Goal: Information Seeking & Learning: Learn about a topic

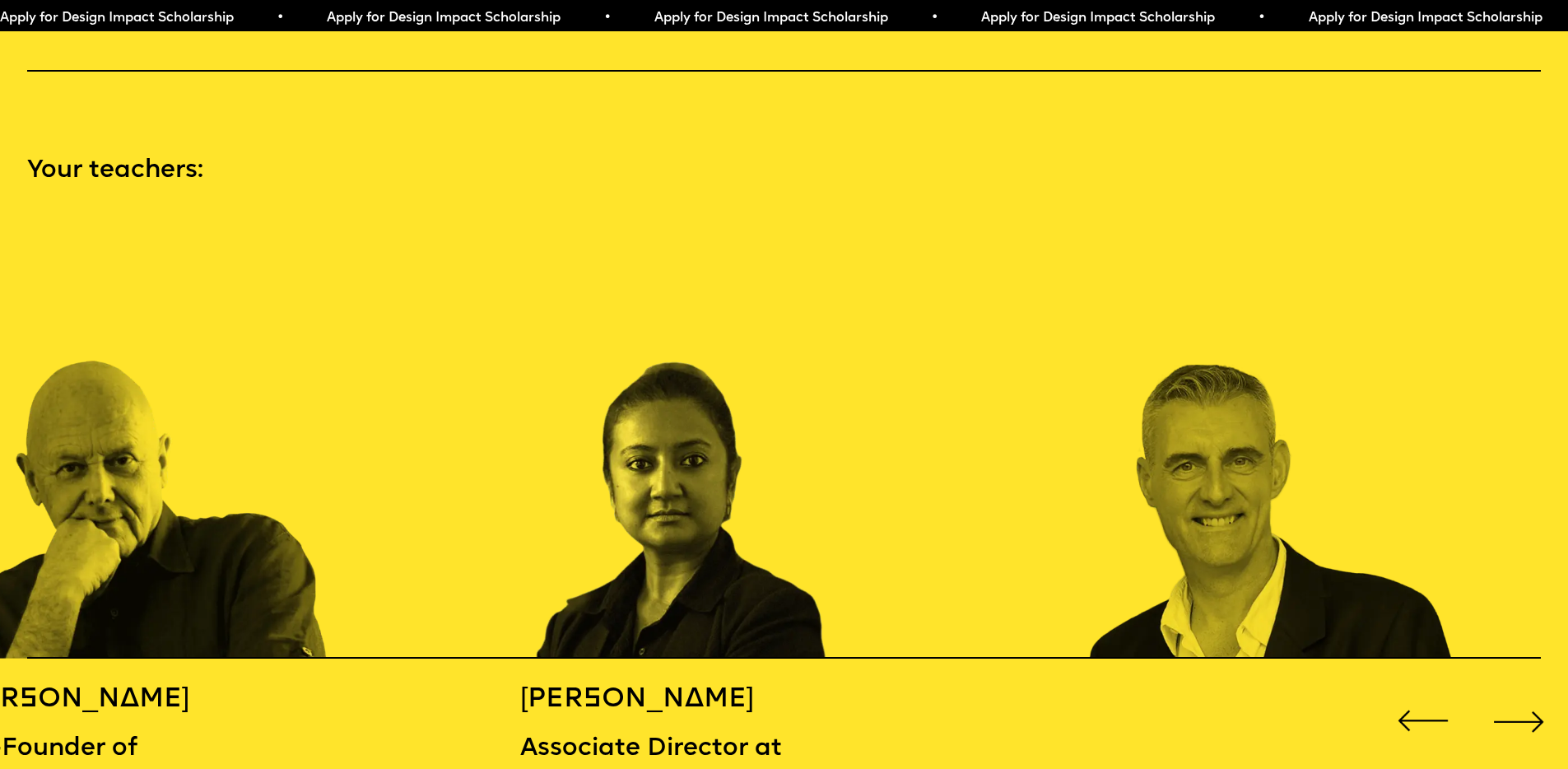
scroll to position [2416, 0]
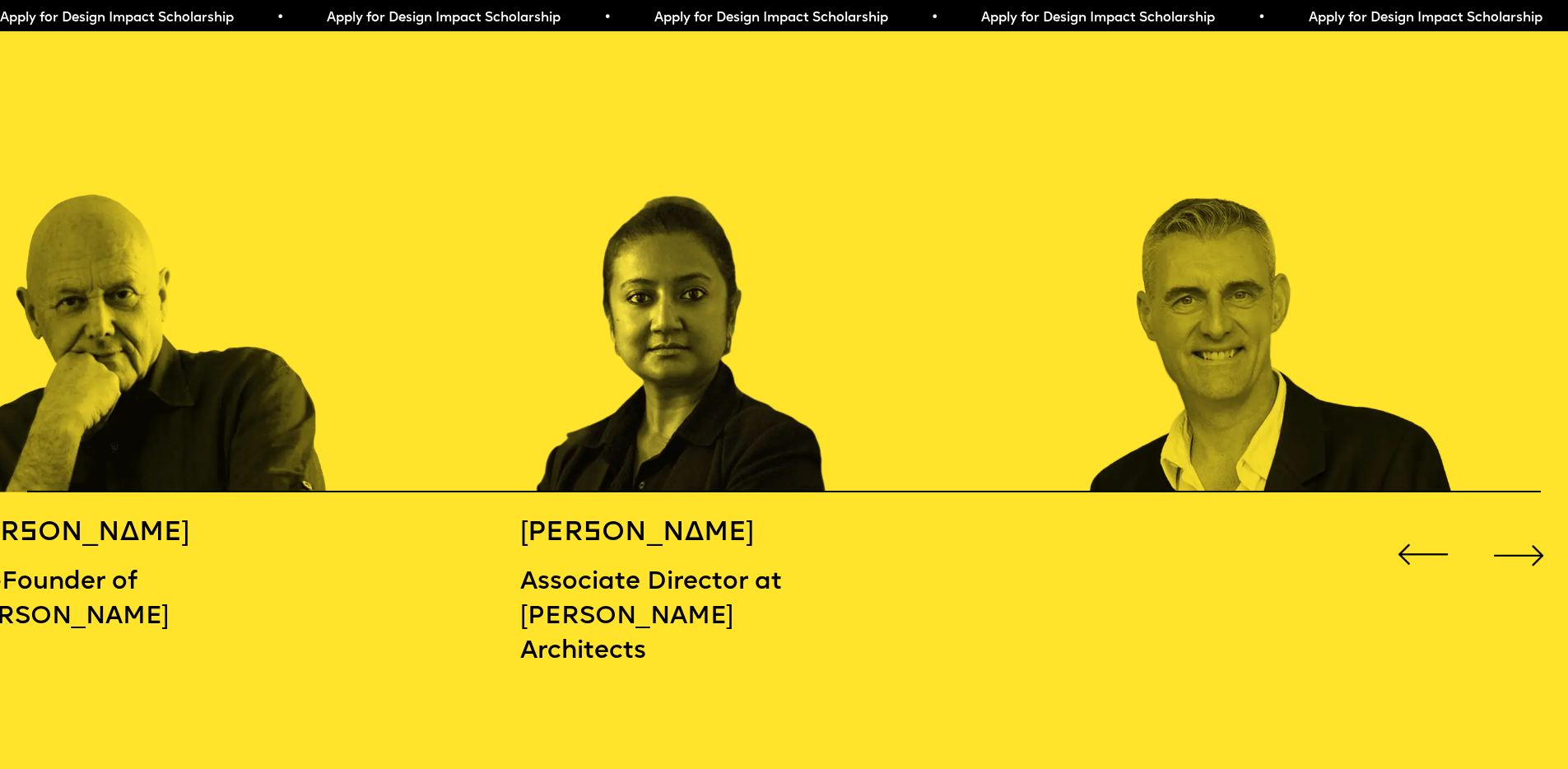
click at [1538, 540] on div "Next slide" at bounding box center [1518, 555] width 63 height 63
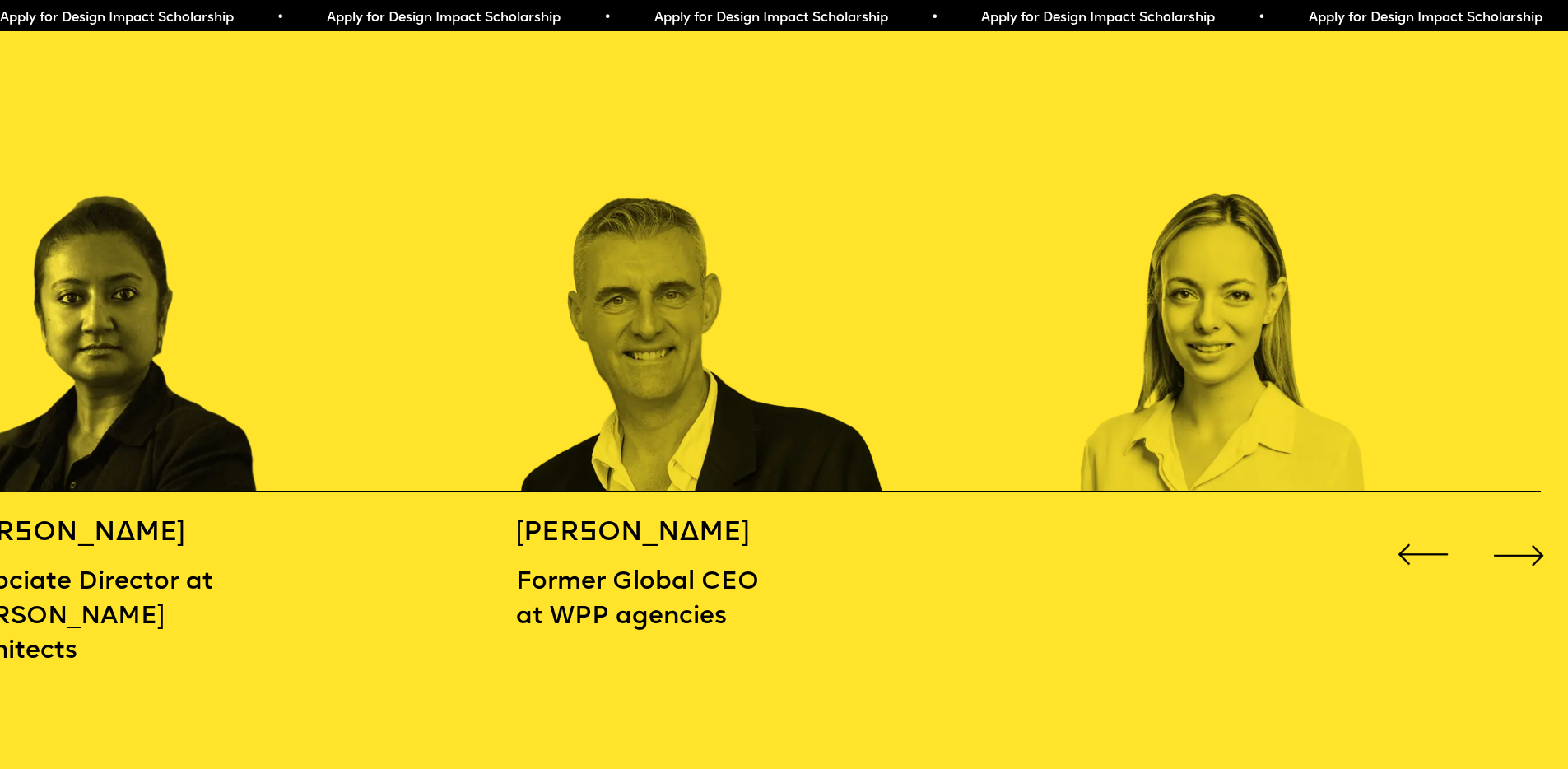
click at [1538, 540] on div "Next slide" at bounding box center [1518, 555] width 63 height 63
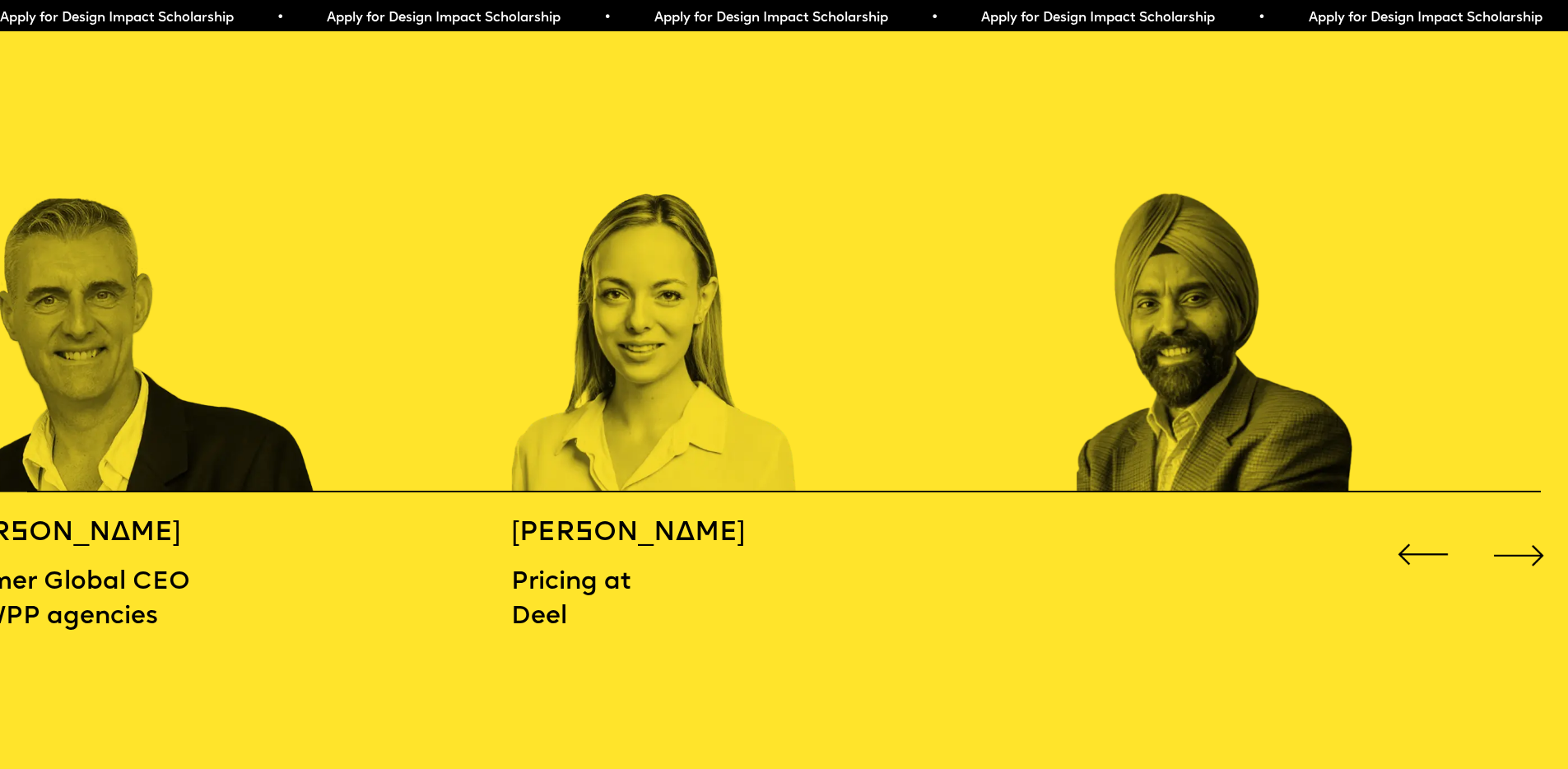
click at [1538, 540] on div "Next slide" at bounding box center [1518, 555] width 63 height 63
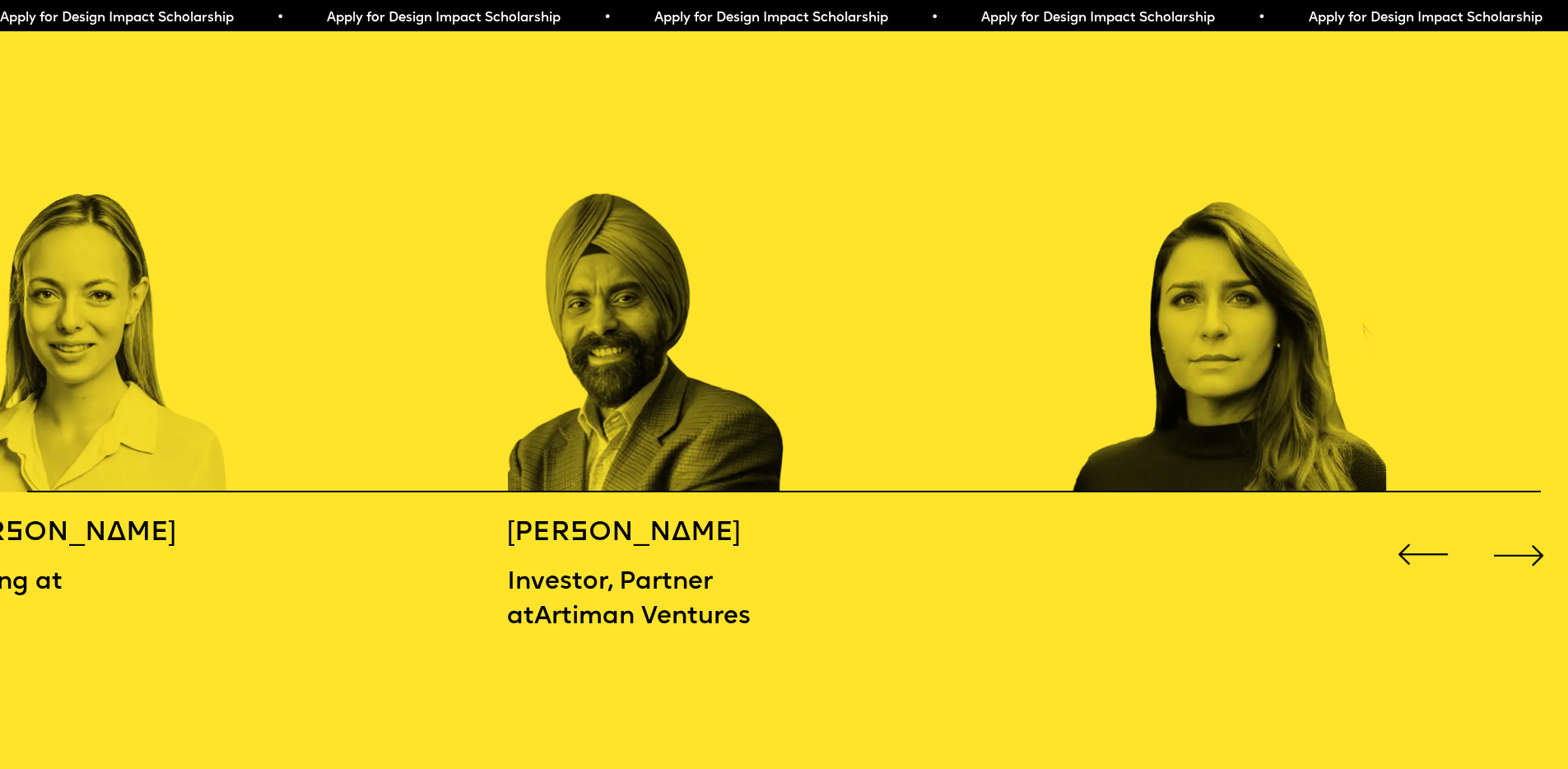
click at [1538, 540] on div "Next slide" at bounding box center [1518, 555] width 63 height 63
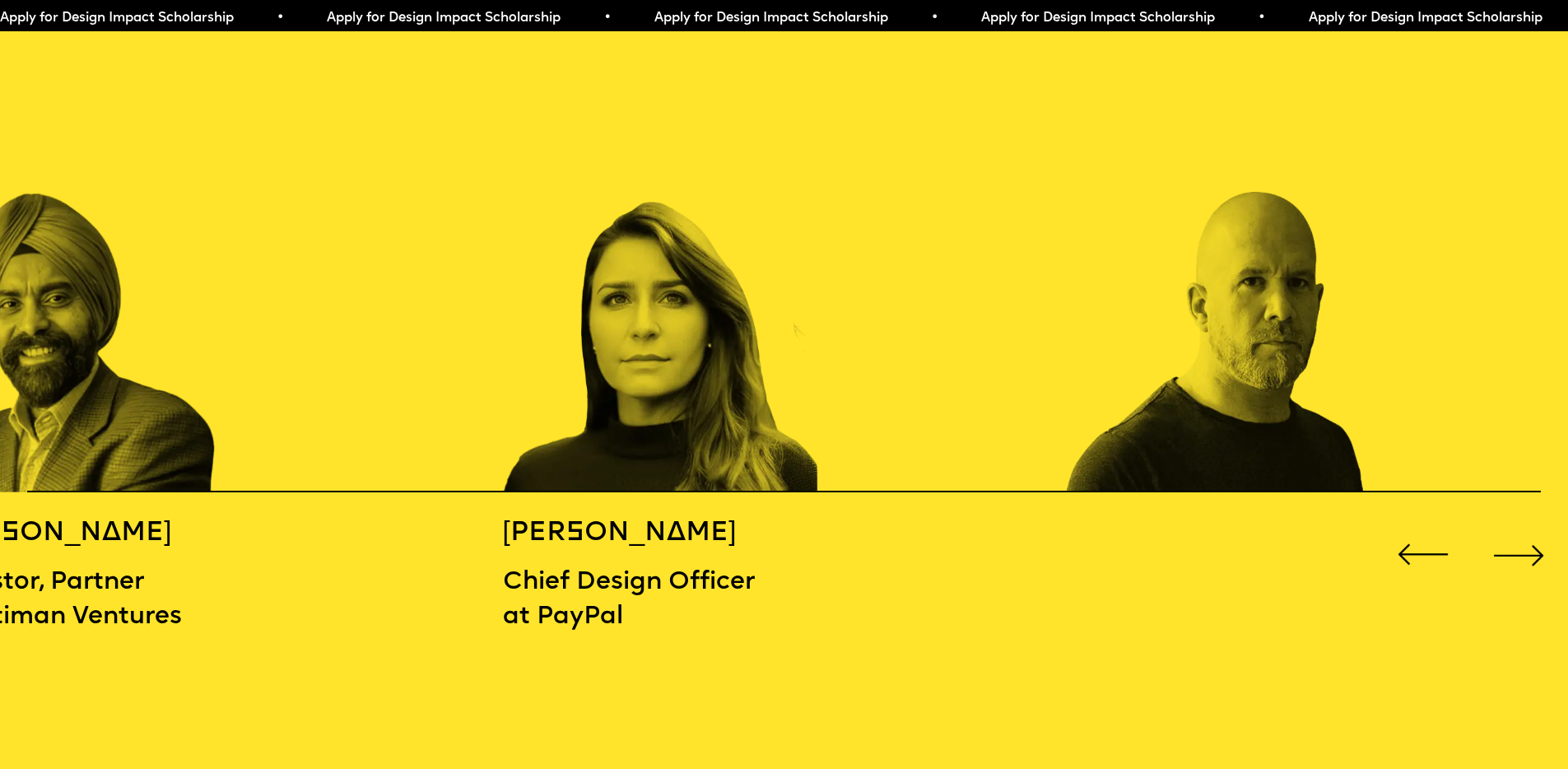
click at [1536, 541] on div "Next slide" at bounding box center [1518, 555] width 63 height 63
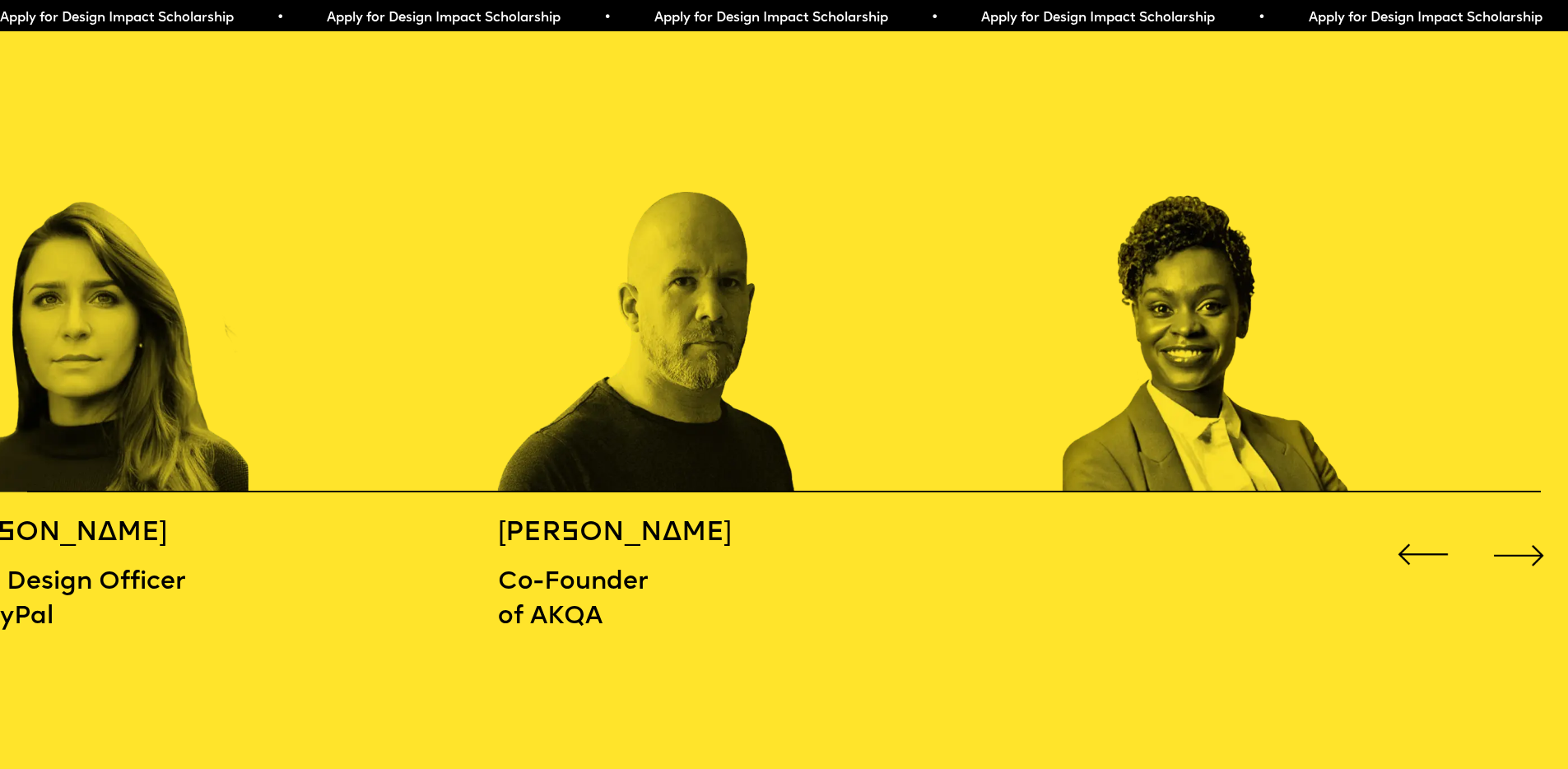
click at [1535, 541] on div "Next slide" at bounding box center [1518, 555] width 63 height 63
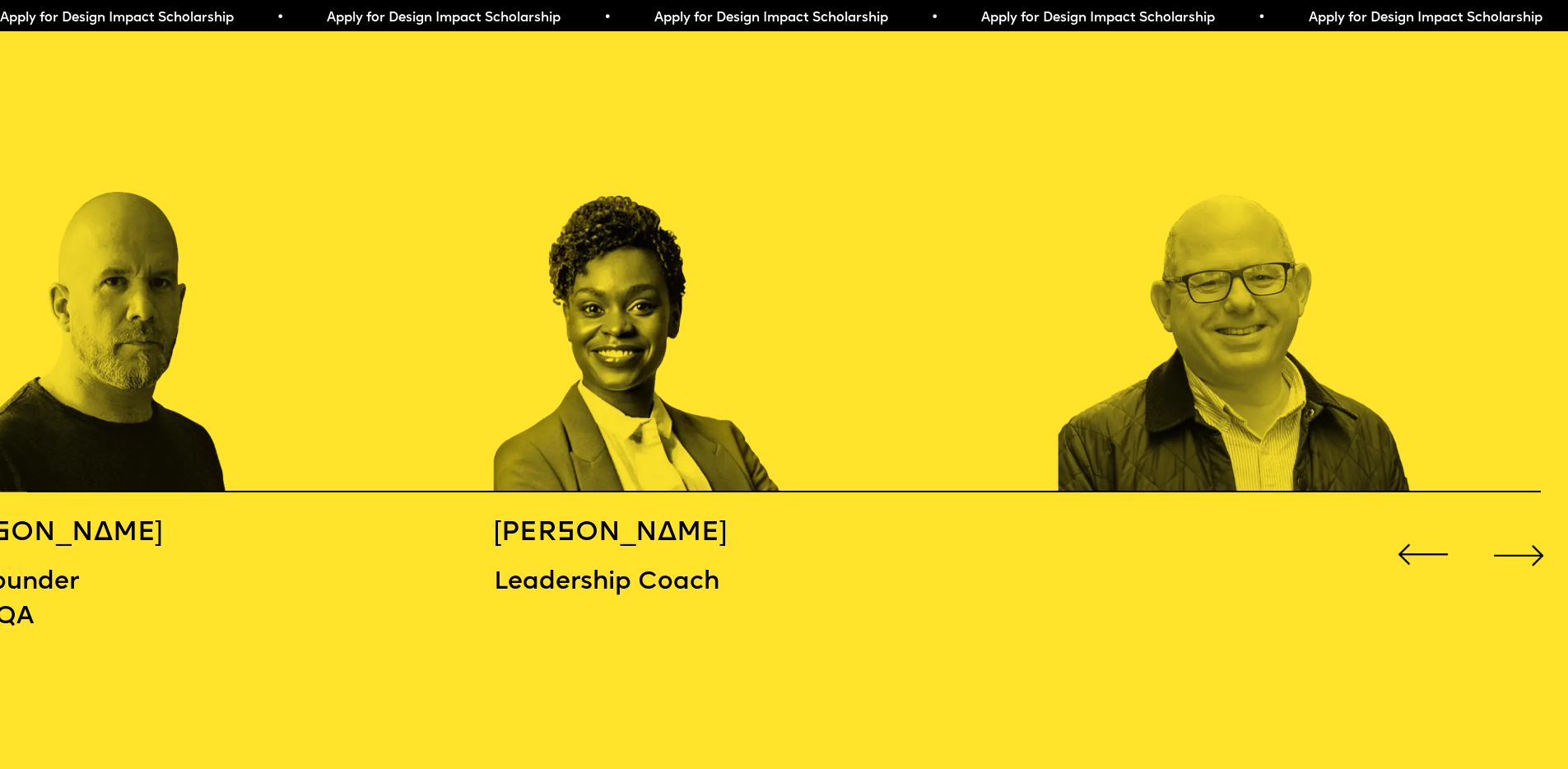
click at [1535, 542] on div "Next slide" at bounding box center [1518, 555] width 63 height 63
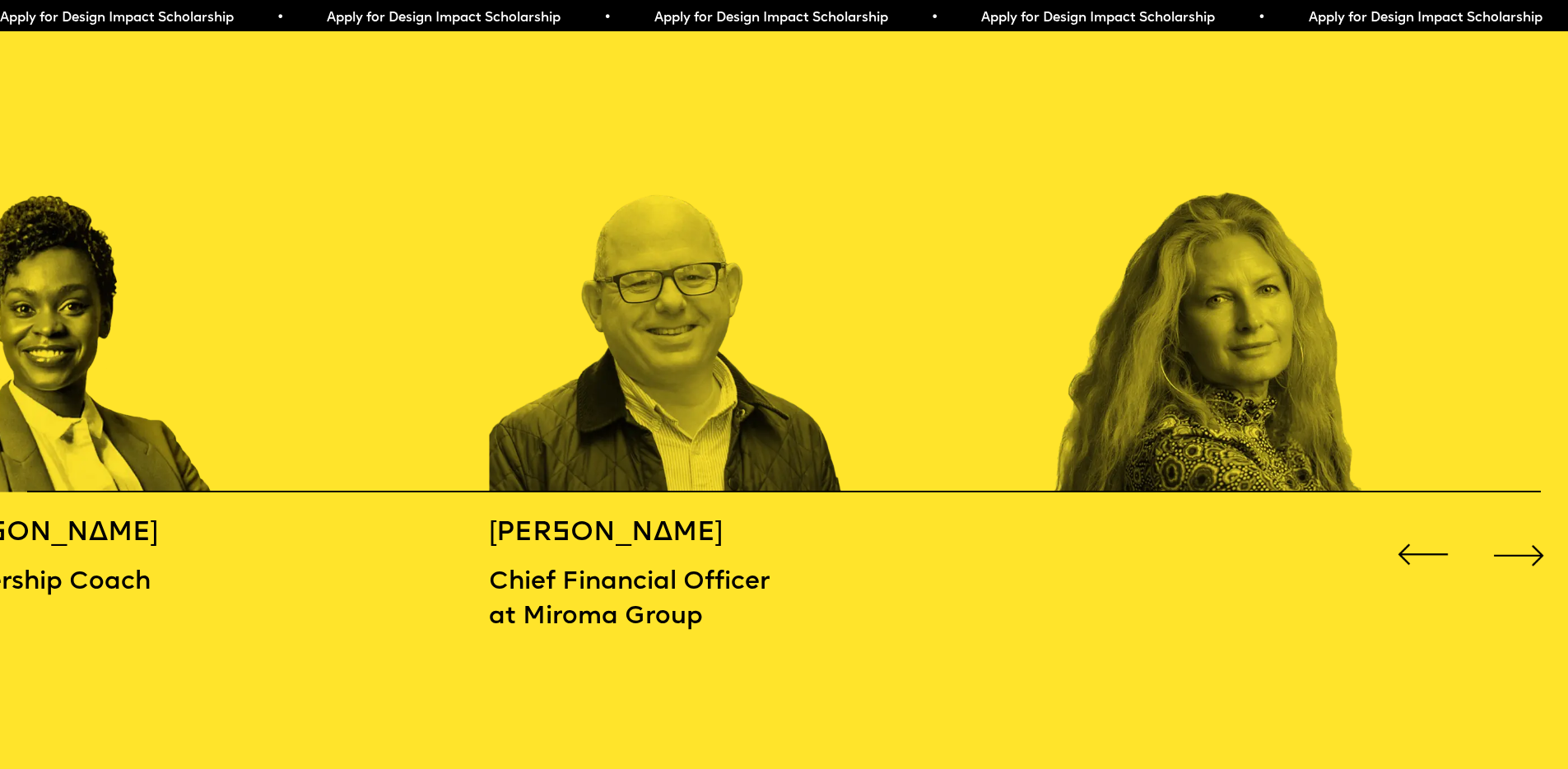
click at [1535, 542] on div "Next slide" at bounding box center [1518, 555] width 63 height 63
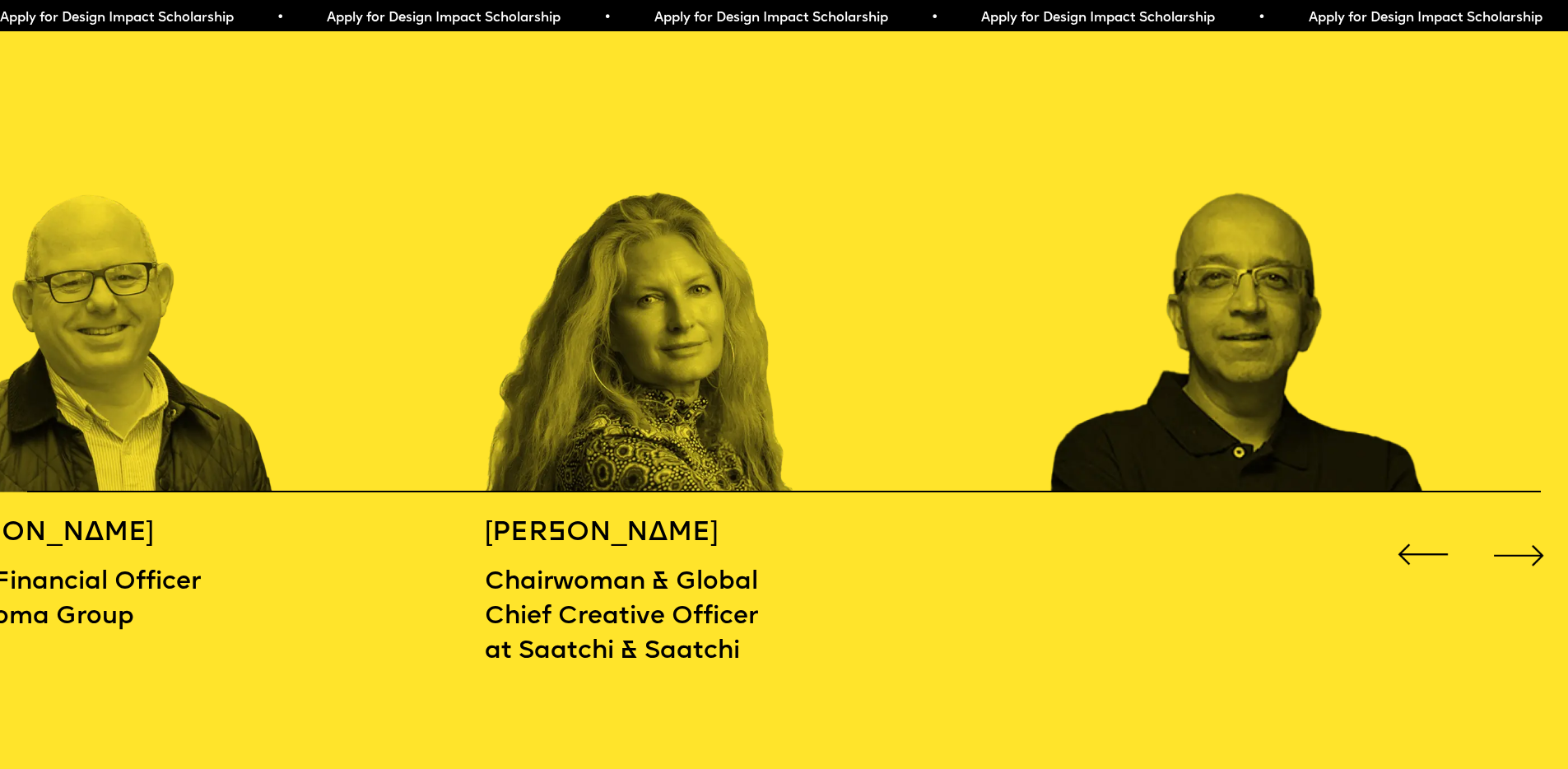
click at [1535, 543] on div "Next slide" at bounding box center [1518, 555] width 63 height 63
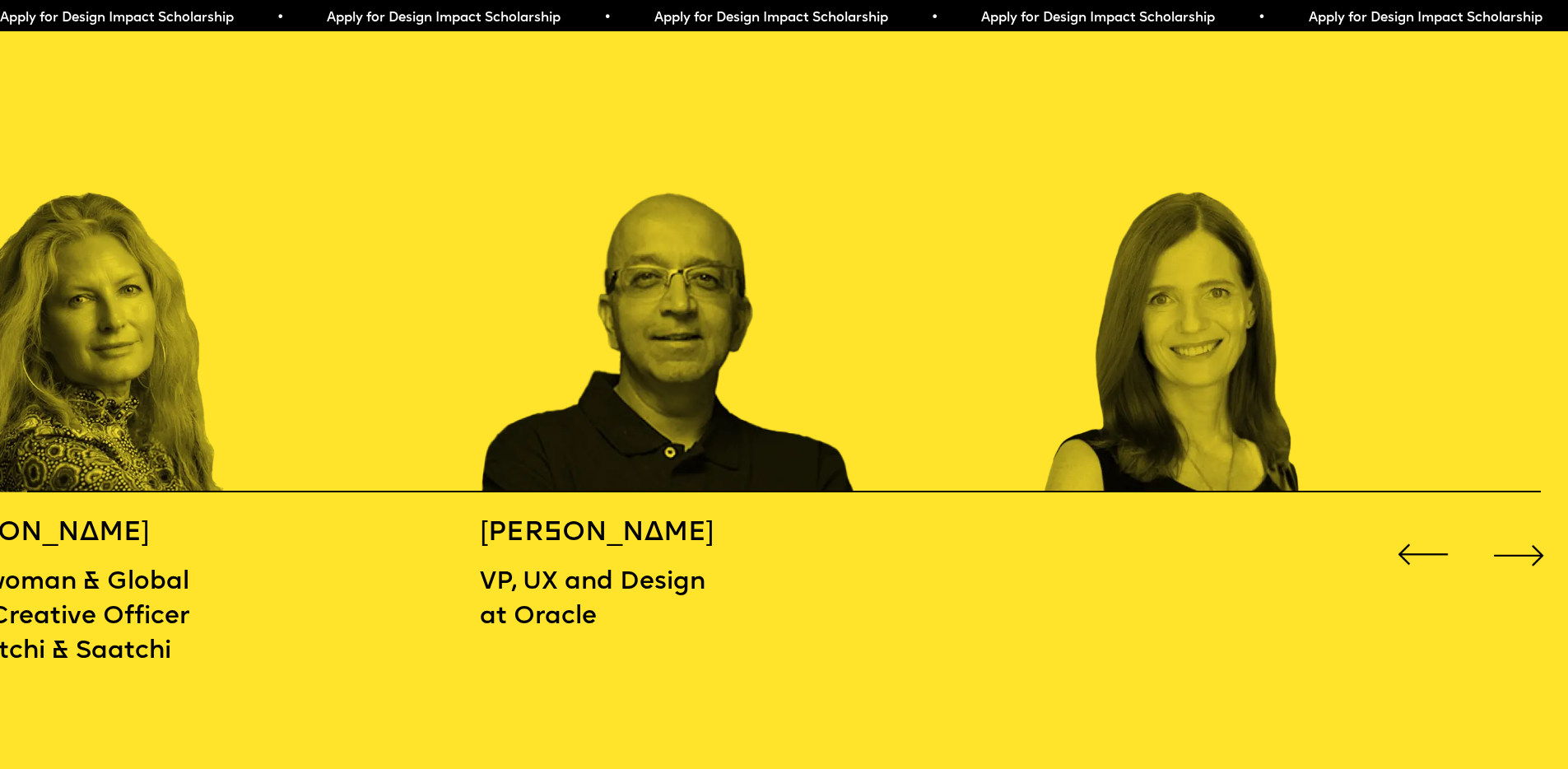
click at [1532, 544] on div "Next slide" at bounding box center [1518, 555] width 63 height 63
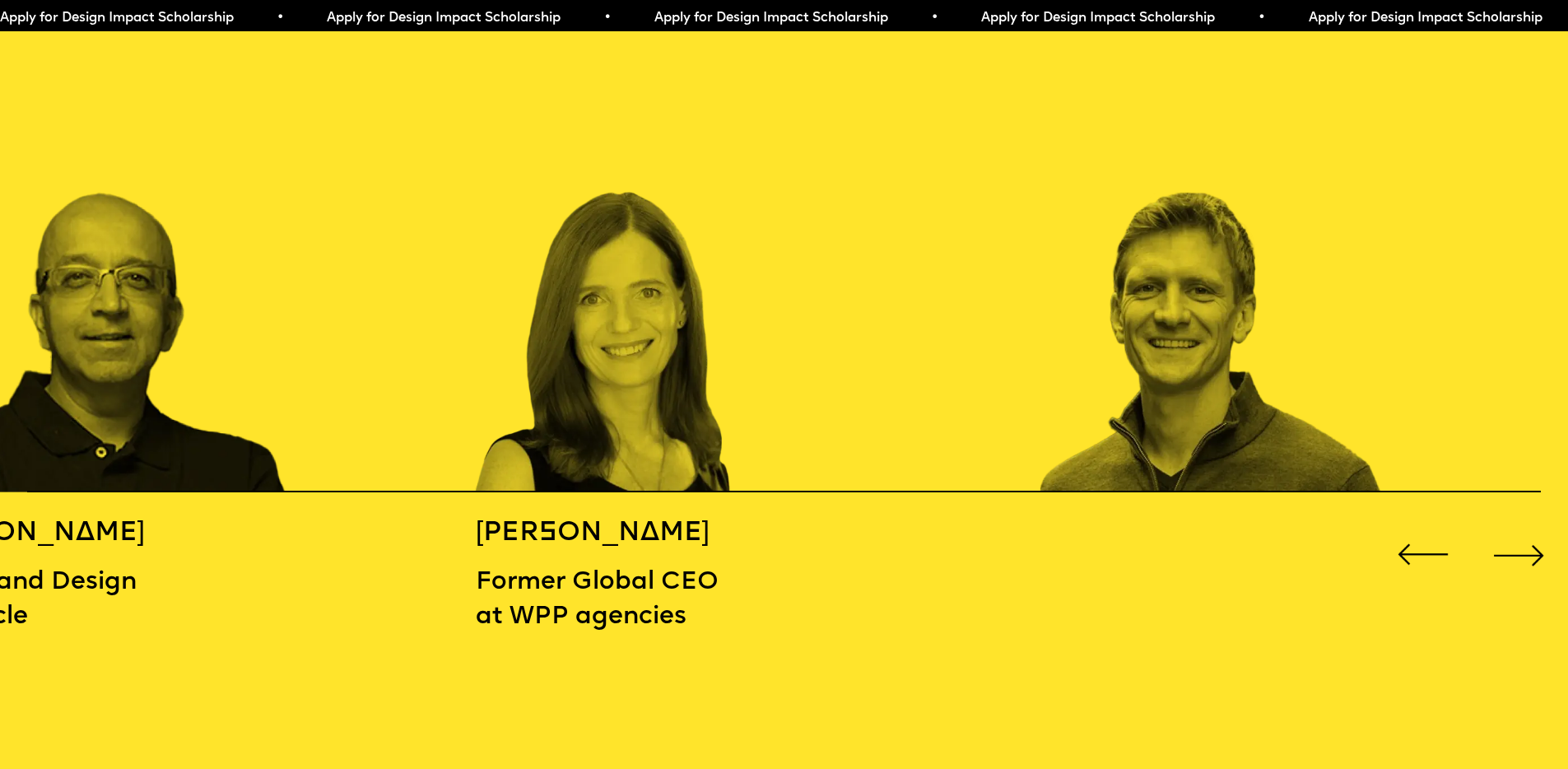
click at [1531, 544] on div "Next slide" at bounding box center [1518, 555] width 63 height 63
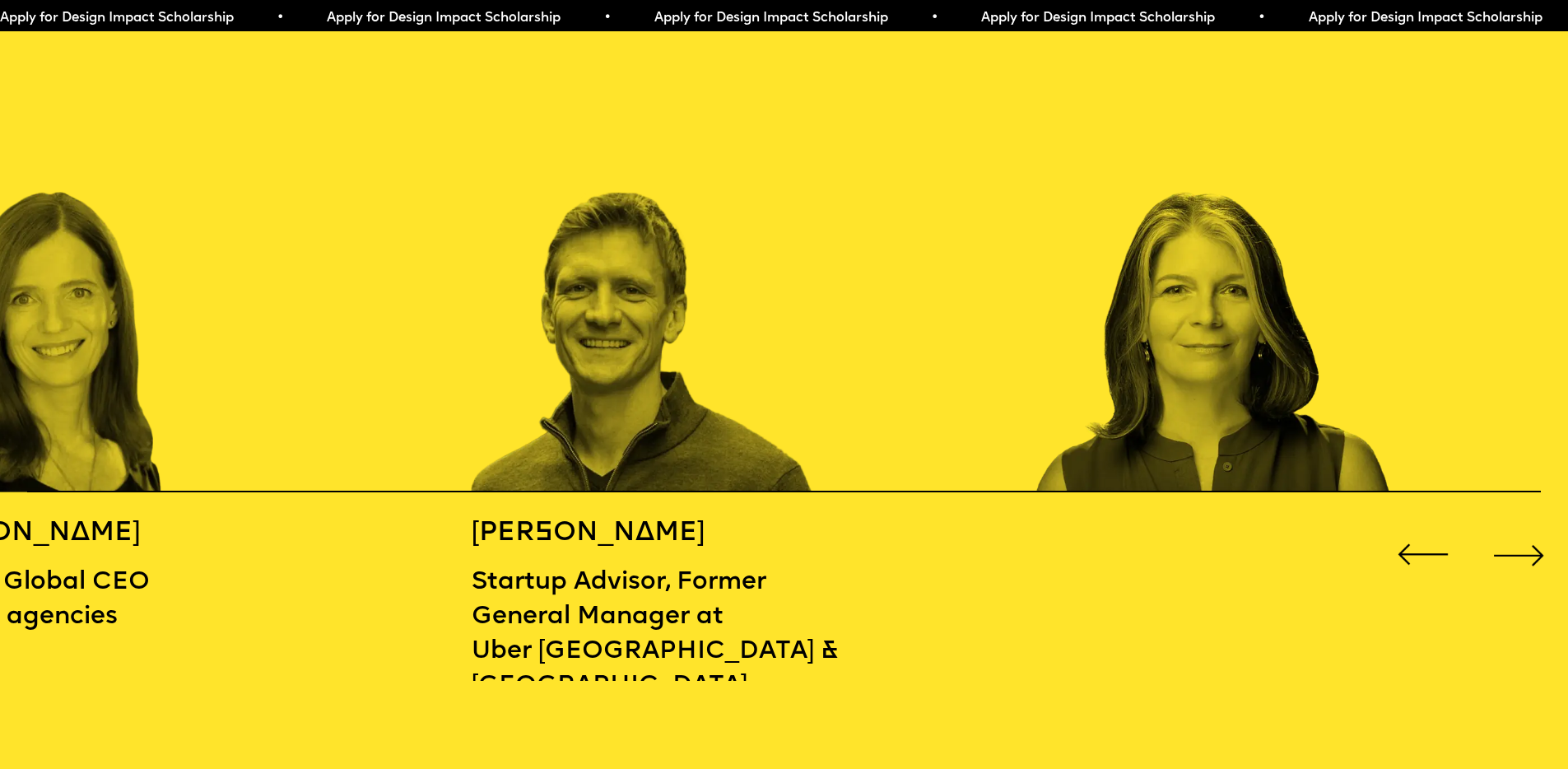
click at [1531, 544] on div "Next slide" at bounding box center [1518, 555] width 63 height 63
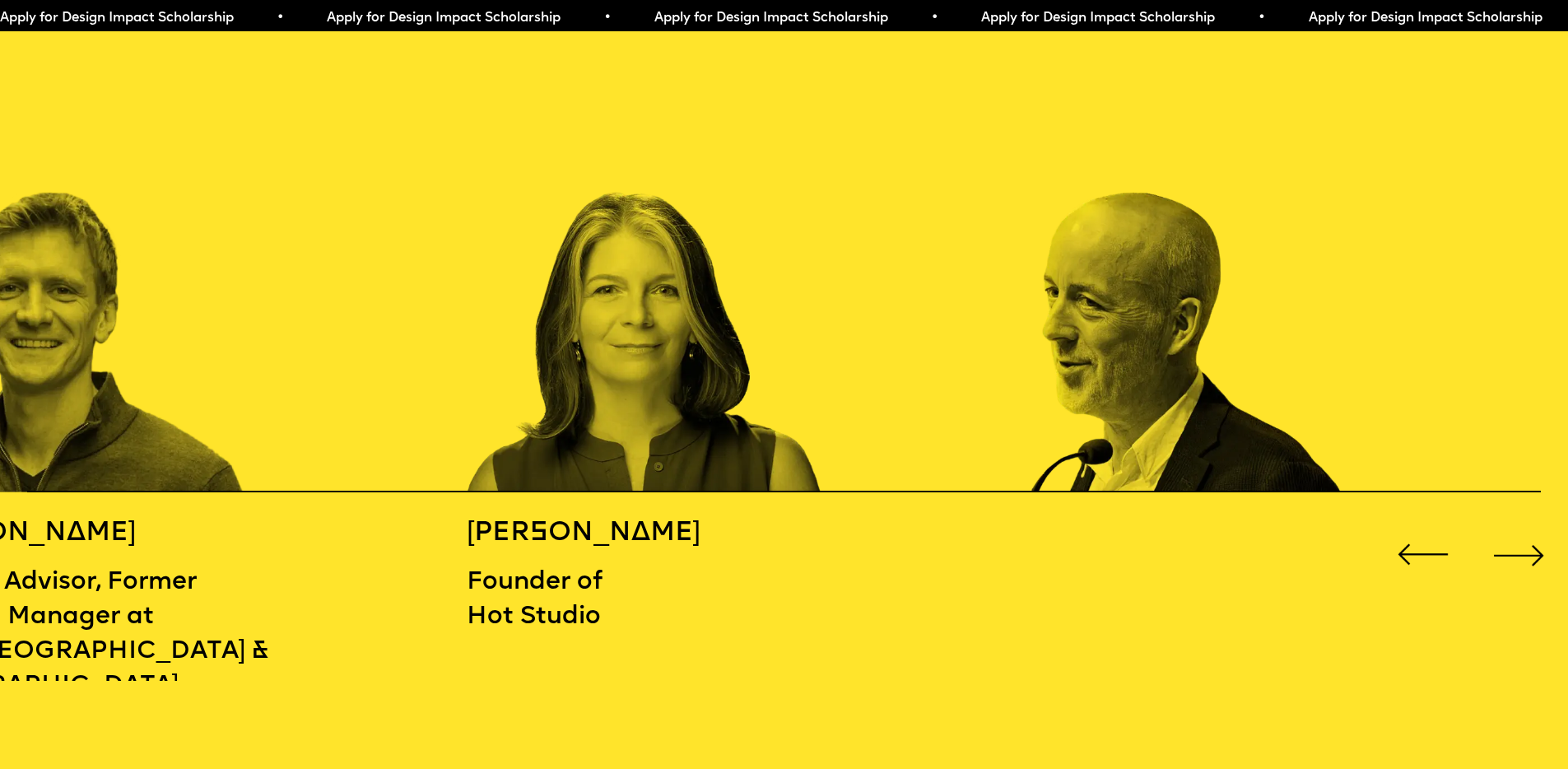
click at [1531, 544] on div "Next slide" at bounding box center [1518, 555] width 63 height 63
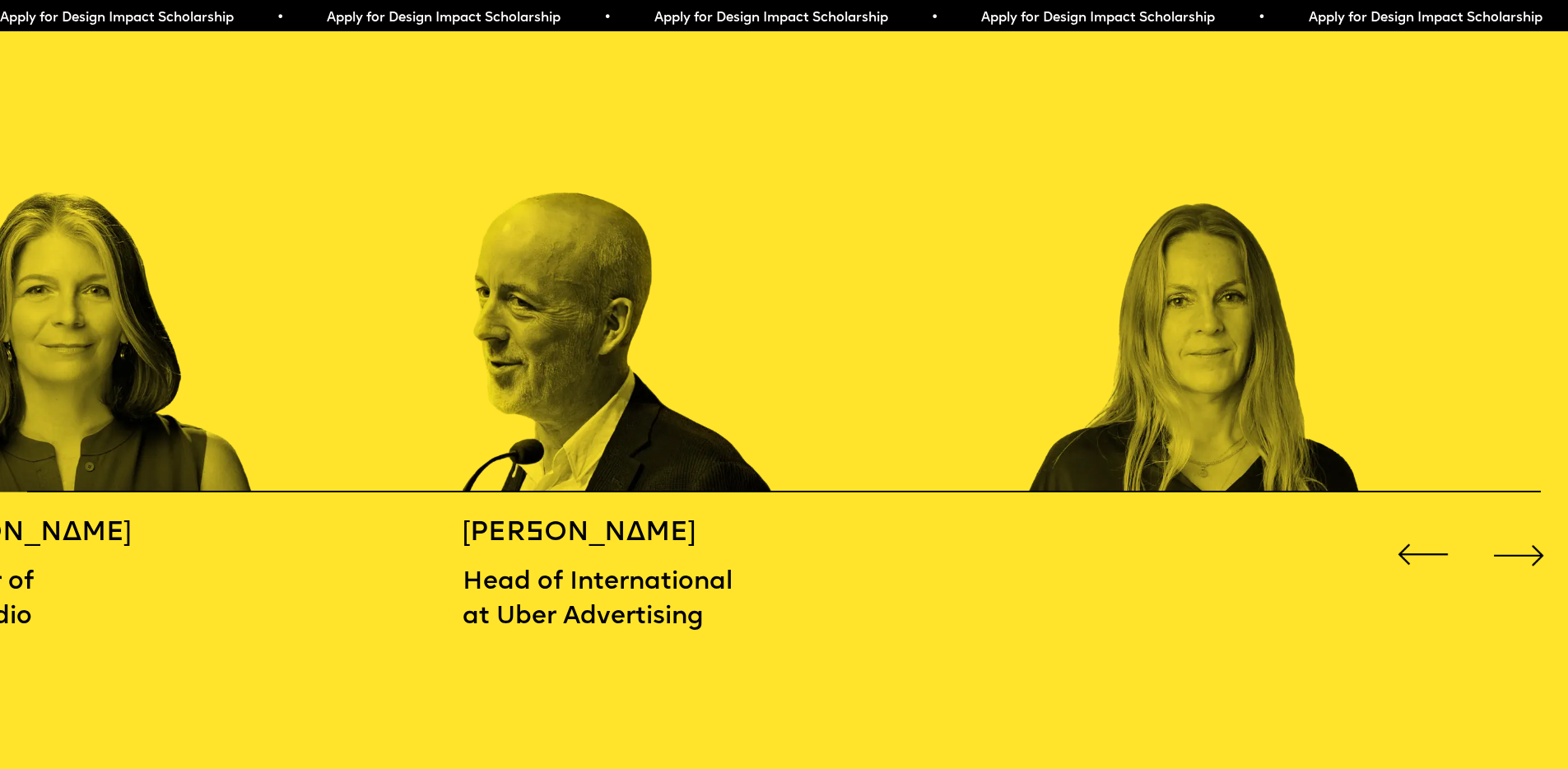
click at [1530, 545] on div "Next slide" at bounding box center [1518, 555] width 63 height 63
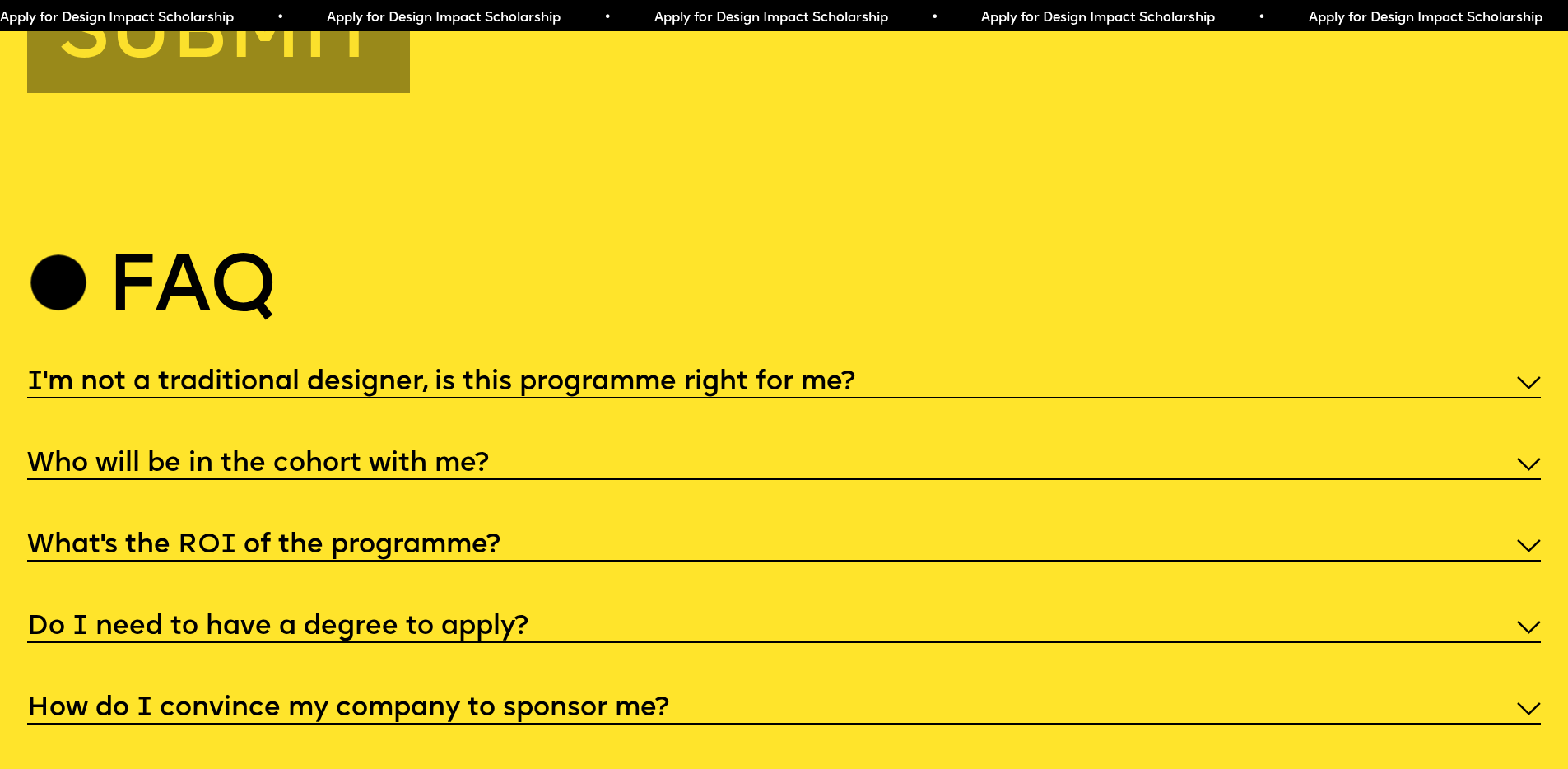
scroll to position [8028, 0]
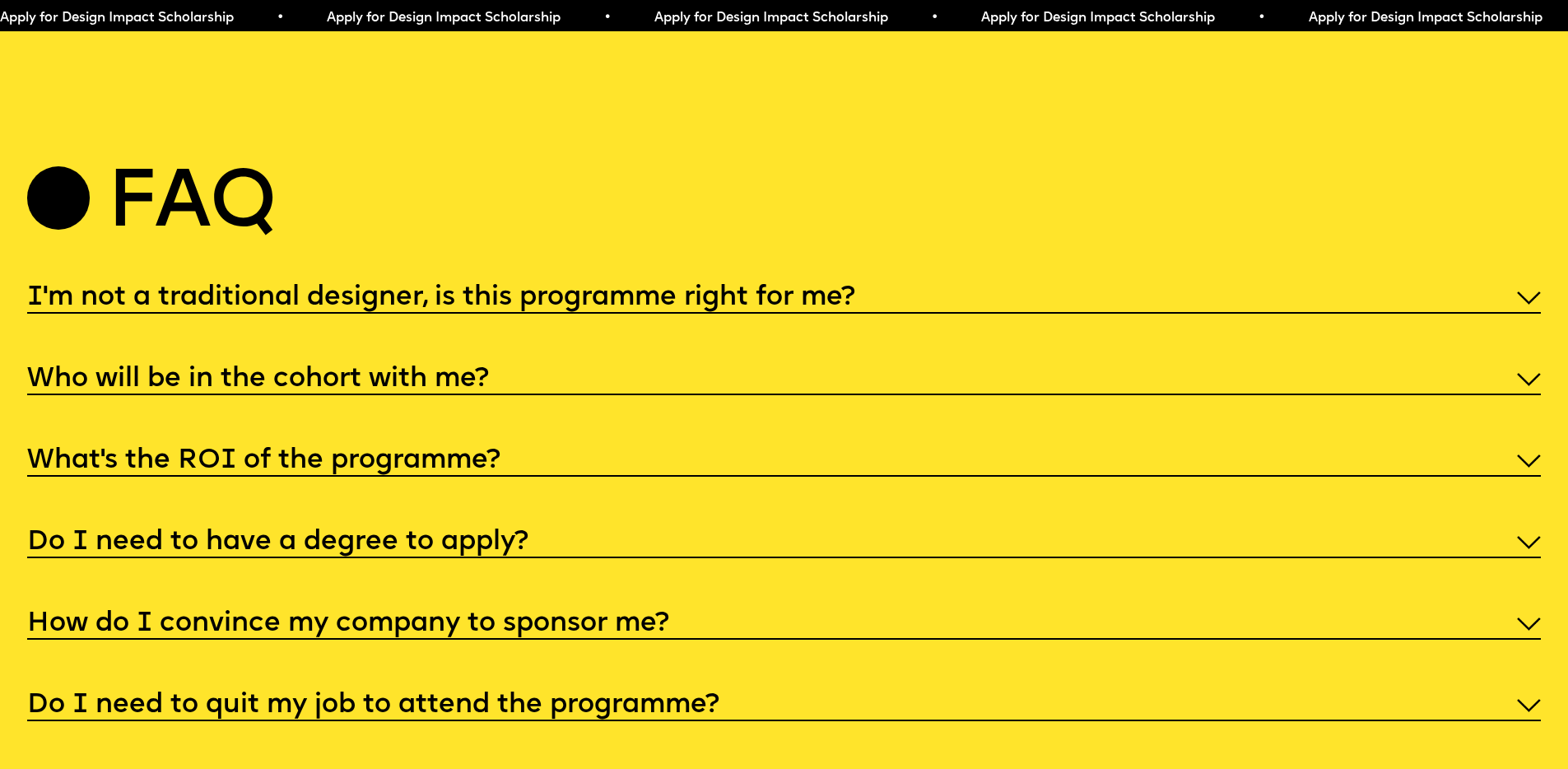
click at [336, 442] on div "I'm not a traditional designer, is this programme right for me? Though the prog…" at bounding box center [784, 501] width 1513 height 442
click at [336, 395] on div "Who will be in the cohort with me?" at bounding box center [784, 378] width 1513 height 34
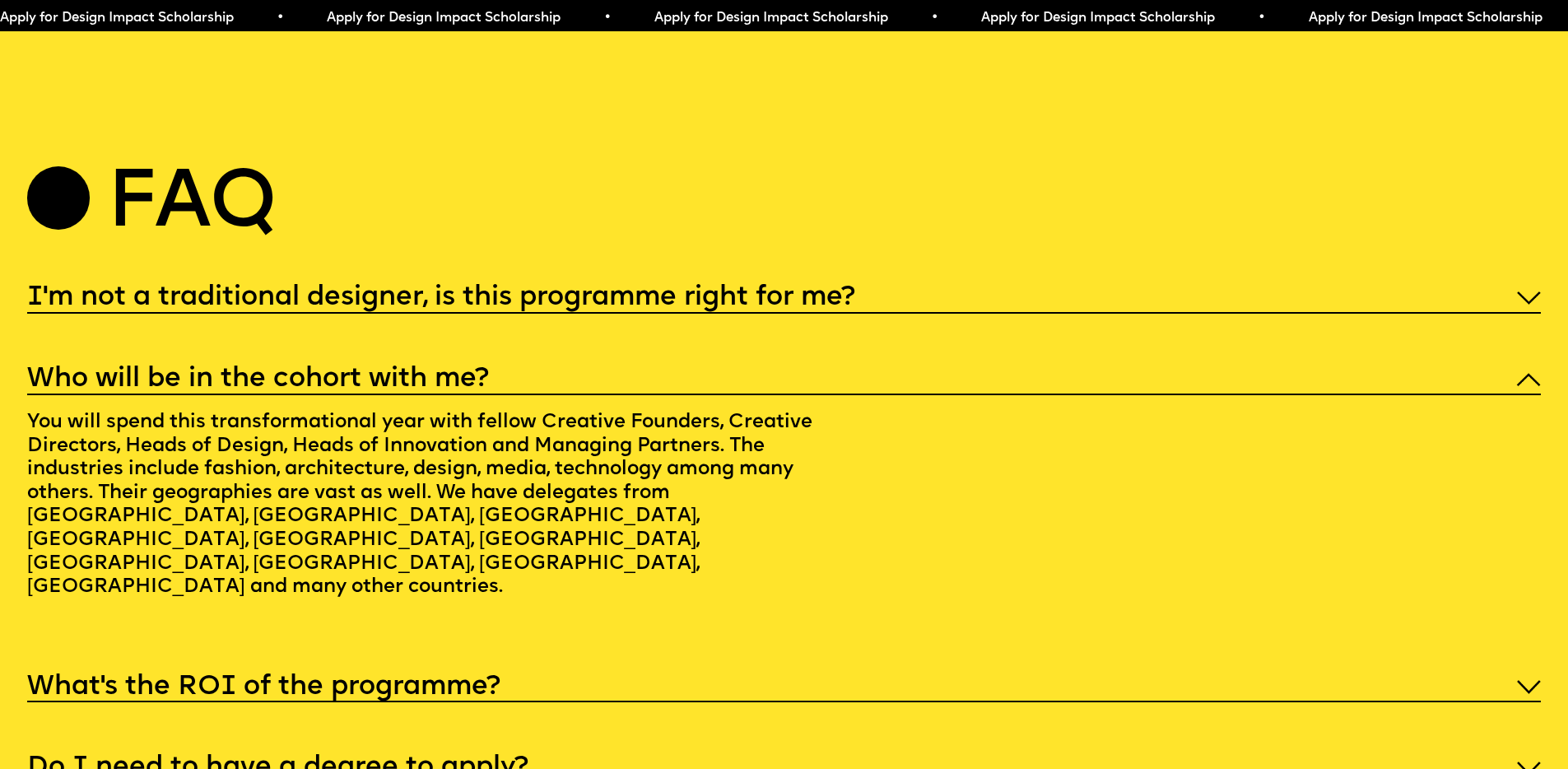
click at [334, 395] on div "Who will be in the cohort with me?" at bounding box center [784, 378] width 1513 height 34
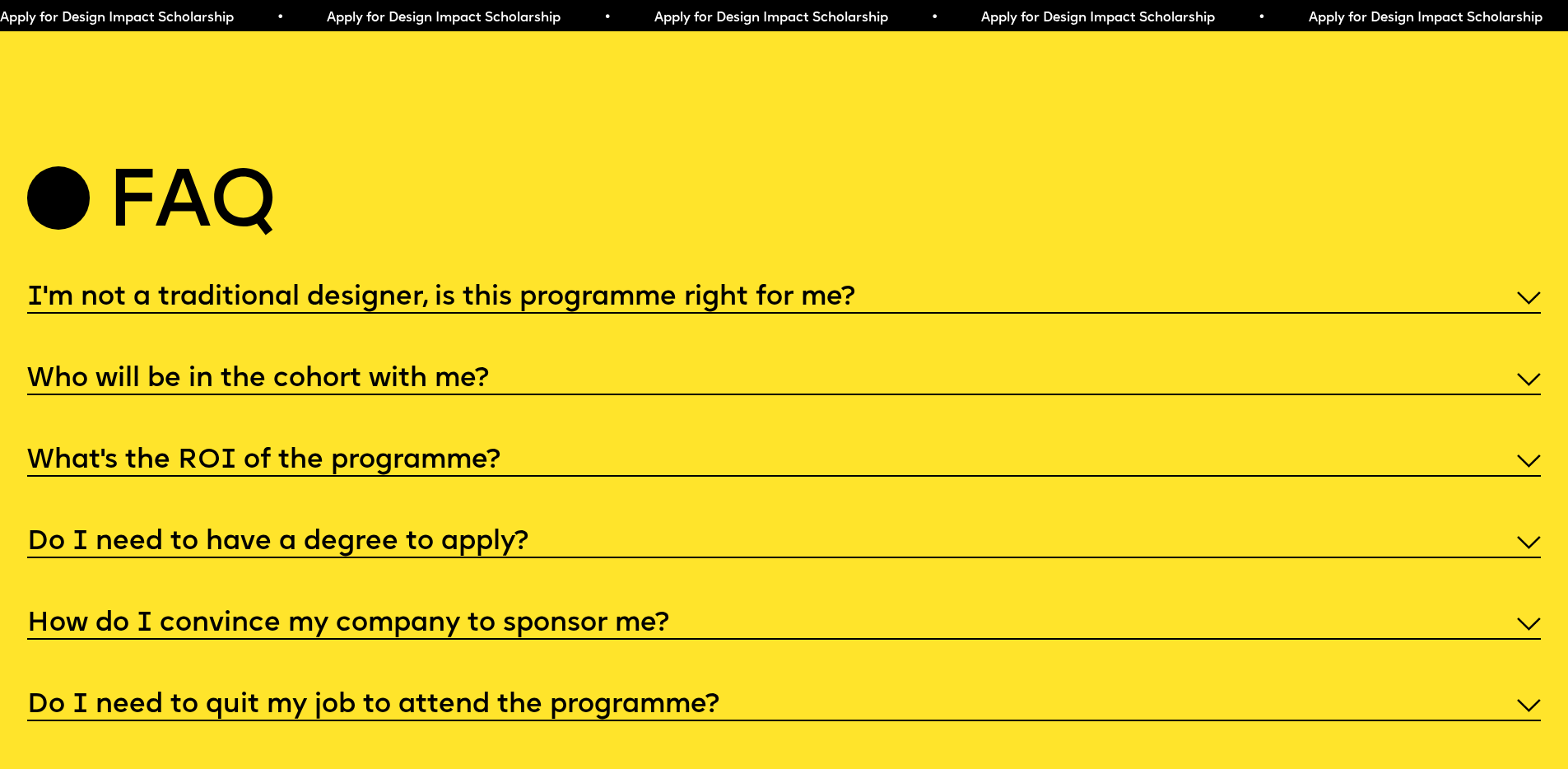
click at [375, 558] on div "Do I need to have a degree to apply?" at bounding box center [784, 541] width 1513 height 34
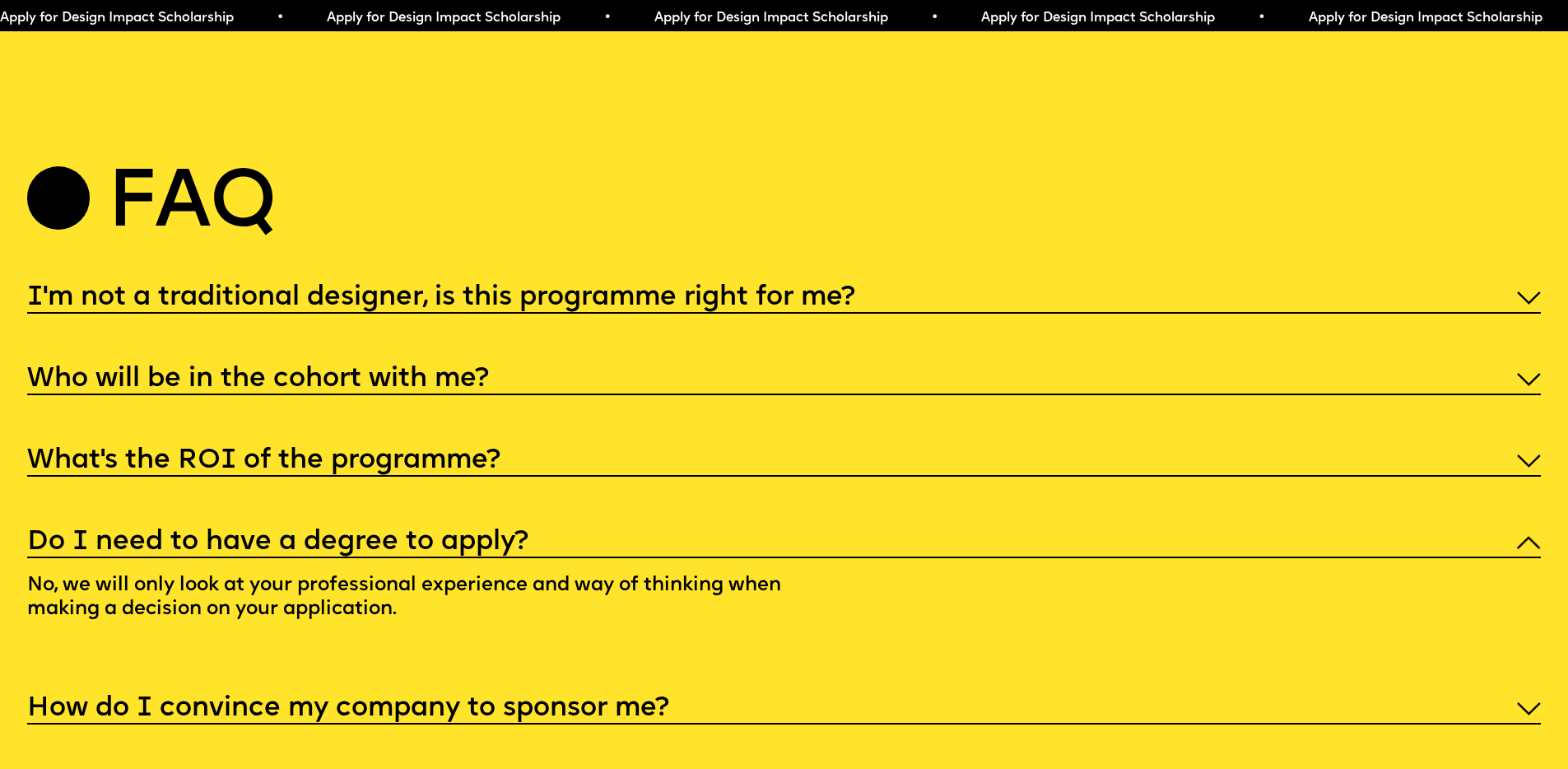
click at [374, 558] on div "Do I need to have a degree to apply?" at bounding box center [784, 541] width 1513 height 34
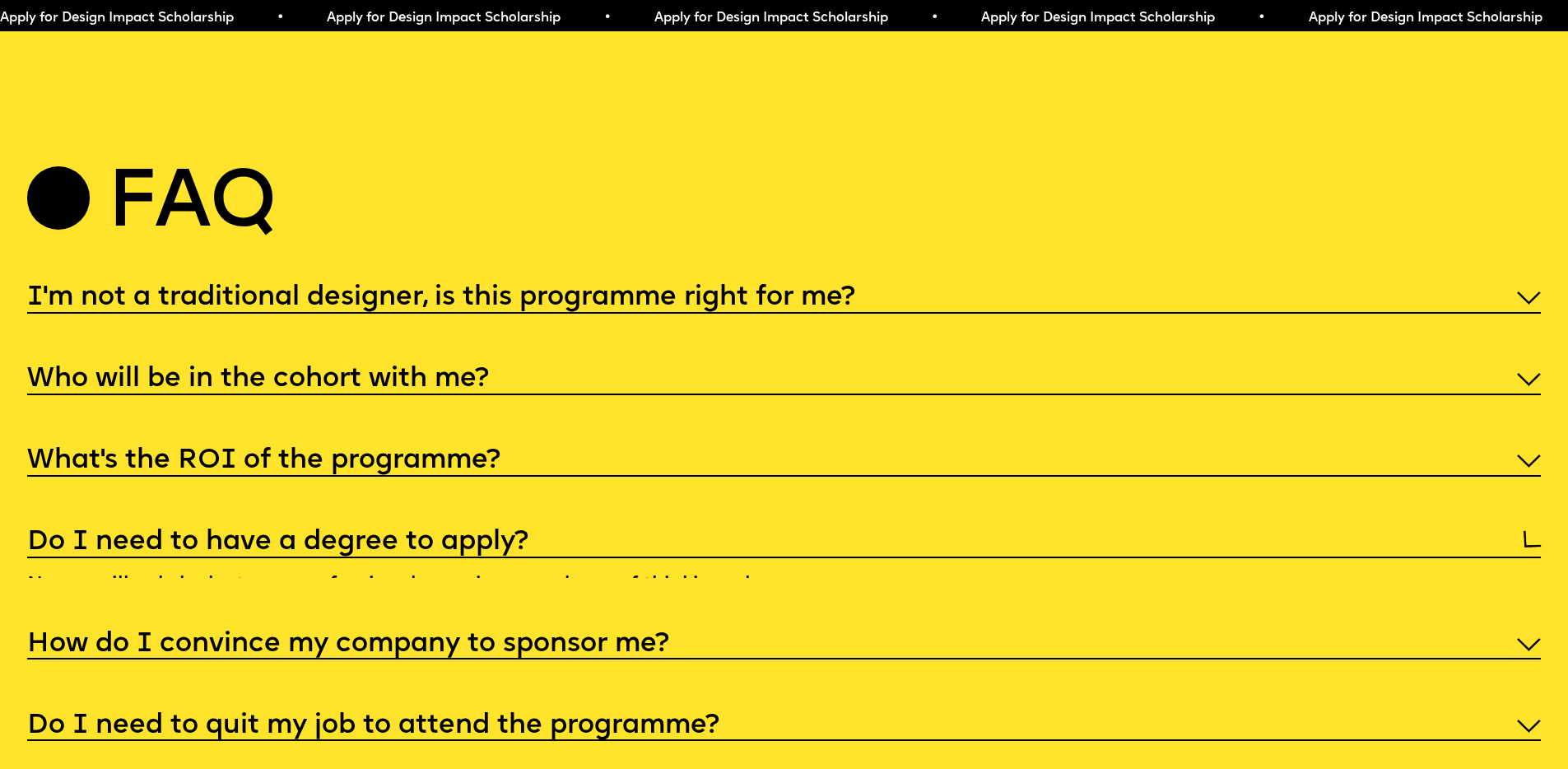
scroll to position [8221, 0]
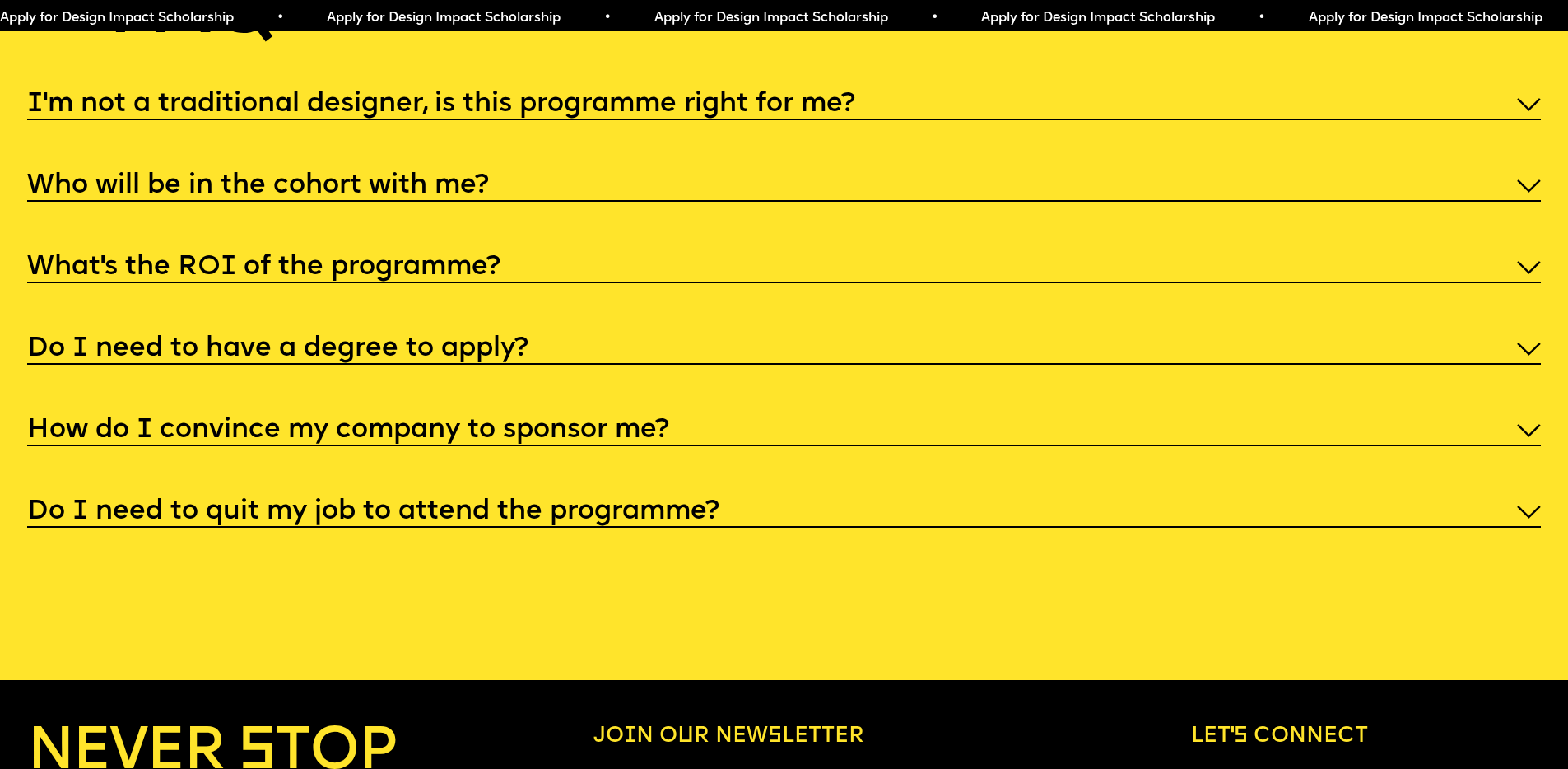
click at [390, 528] on div "I'm not a traditional designer, is this programme right for me? Though the prog…" at bounding box center [784, 307] width 1513 height 442
click at [399, 439] on h5 "How do I convince my company to sponsor me?" at bounding box center [348, 430] width 642 height 16
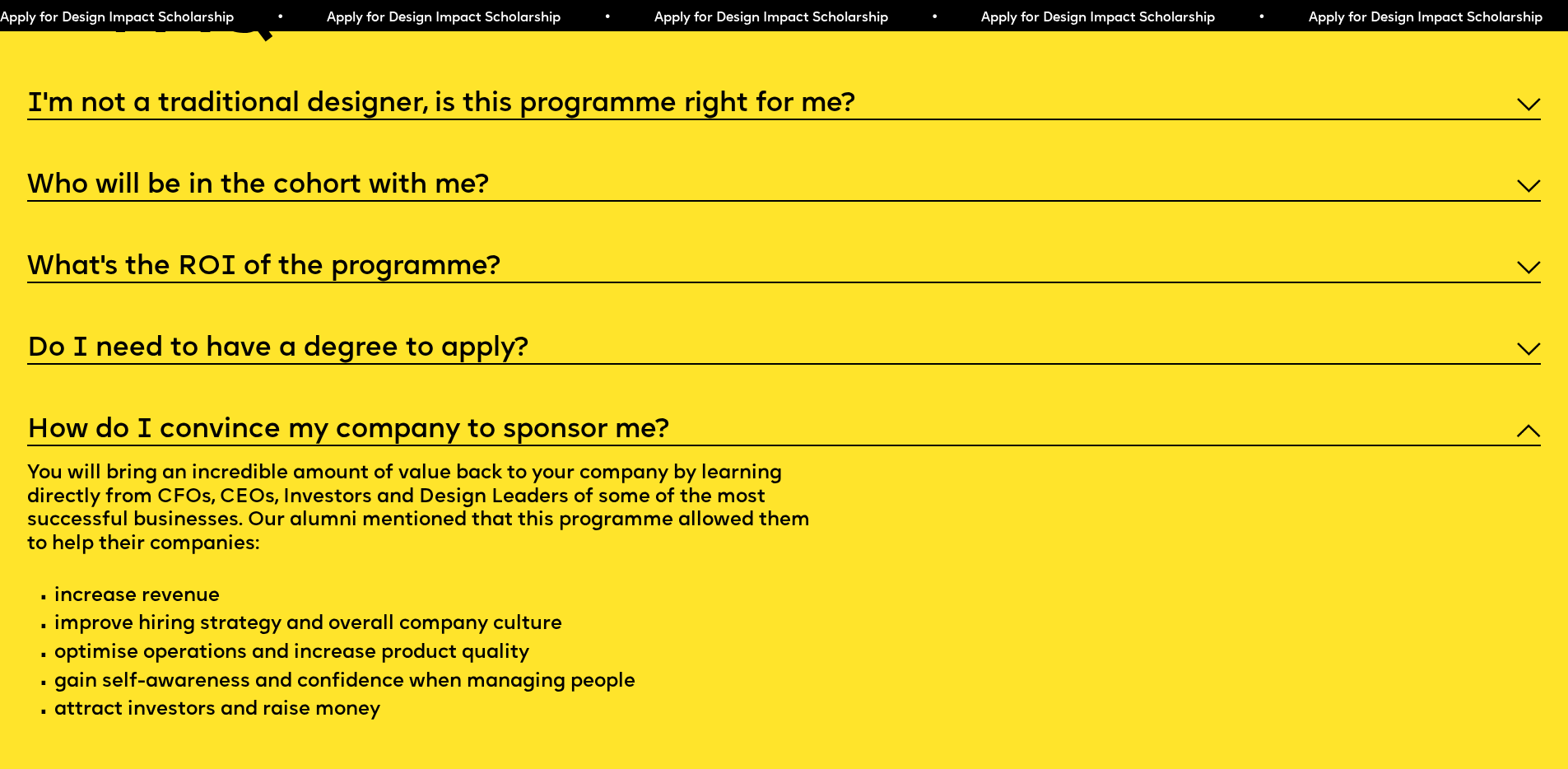
click at [423, 439] on h5 "How do I convince my company to sponsor me?" at bounding box center [348, 430] width 642 height 16
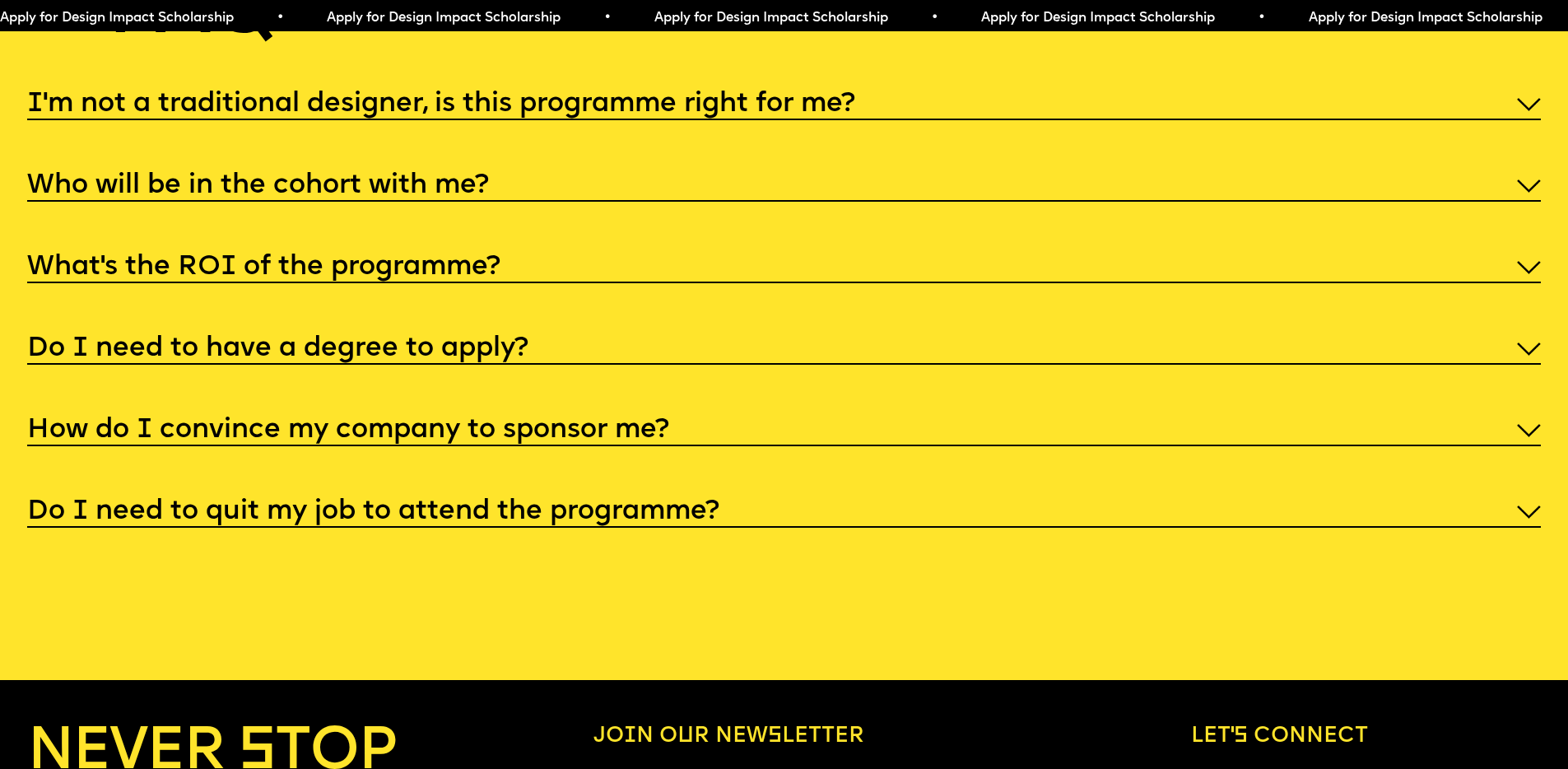
click at [421, 528] on div "Do I need to quit my job to attend the programme?" at bounding box center [784, 510] width 1513 height 34
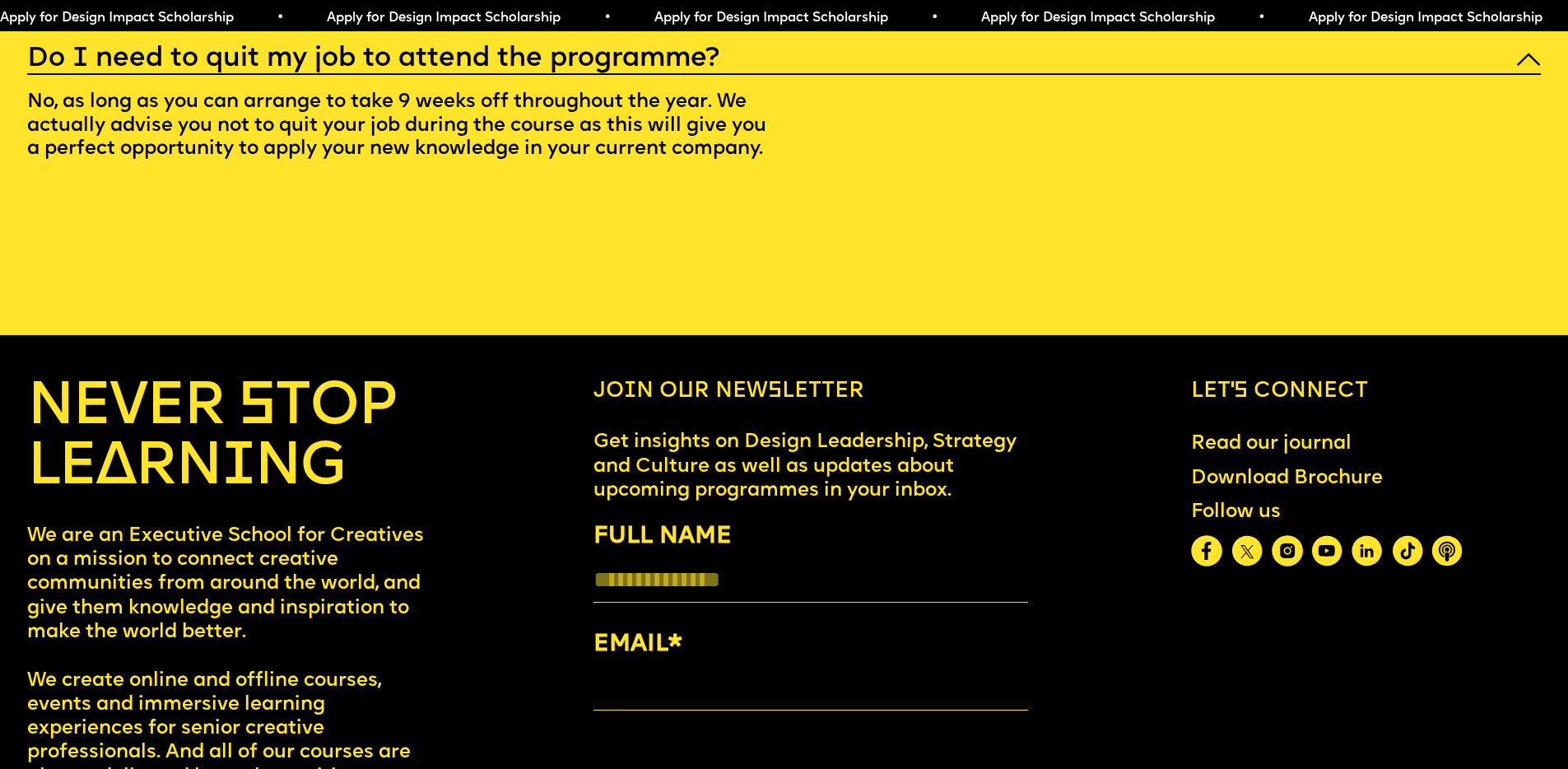
scroll to position [8053, 0]
